Goal: Task Accomplishment & Management: Manage account settings

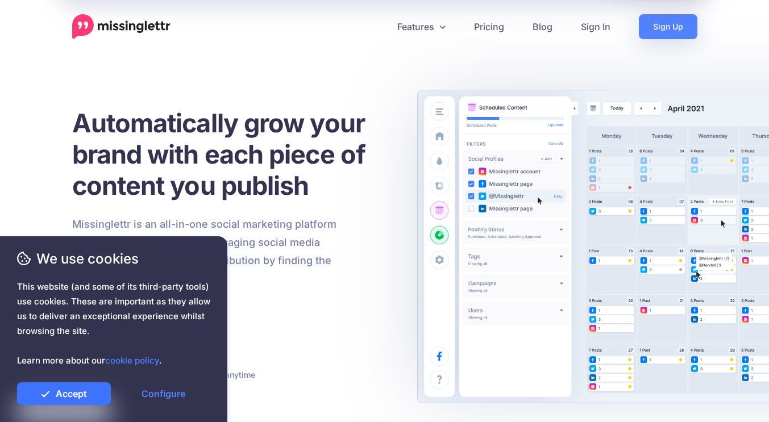
click at [88, 397] on link "Accept" at bounding box center [64, 393] width 94 height 23
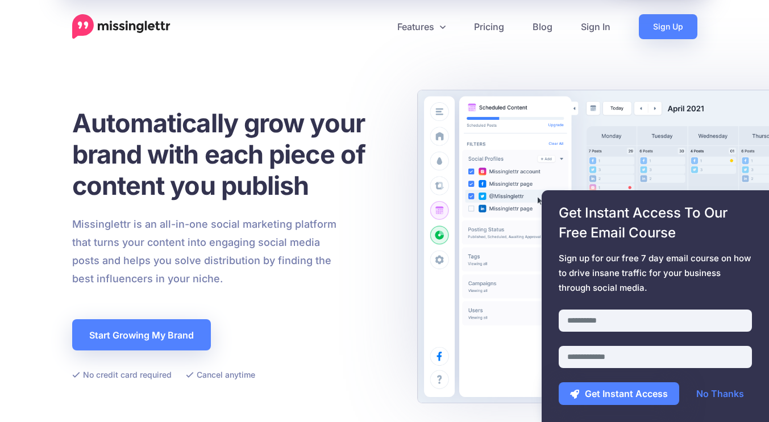
click at [596, 26] on link "Sign In" at bounding box center [596, 26] width 58 height 25
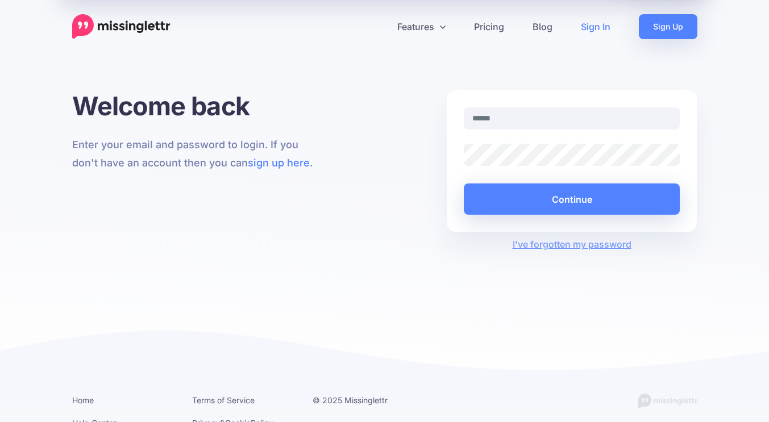
type input "**********"
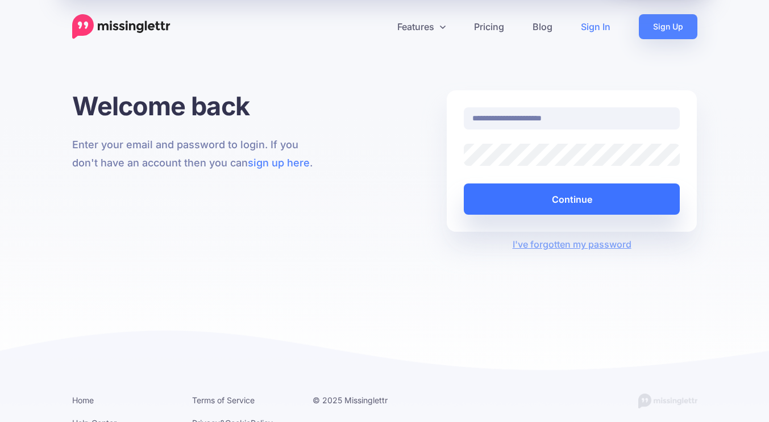
click at [535, 206] on button "Continue" at bounding box center [572, 199] width 217 height 31
